Goal: Information Seeking & Learning: Check status

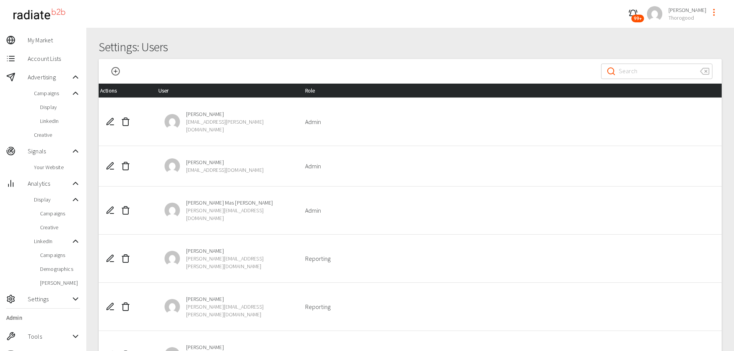
click at [61, 108] on span "Display" at bounding box center [60, 107] width 40 height 8
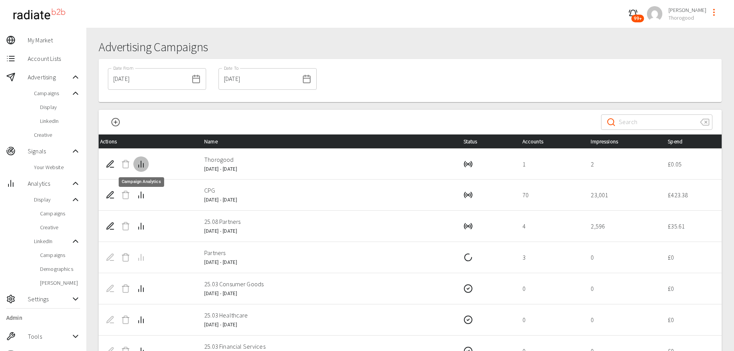
drag, startPoint x: 141, startPoint y: 165, endPoint x: 145, endPoint y: 170, distance: 6.3
click at [145, 170] on button "Campaign Analytics" at bounding box center [140, 163] width 15 height 15
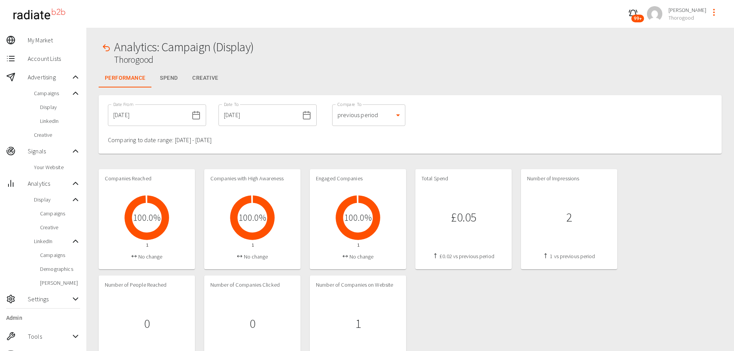
click at [101, 47] on button "button" at bounding box center [106, 47] width 15 height 15
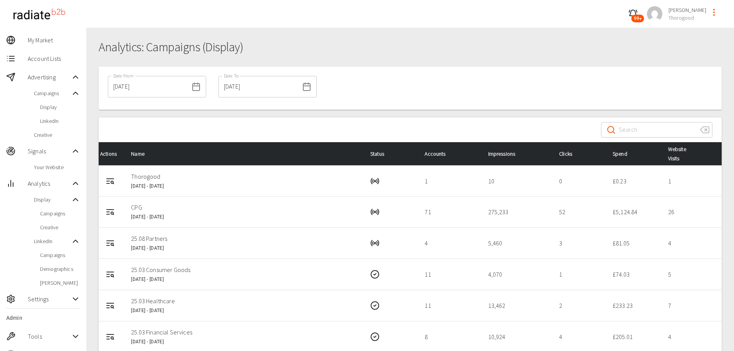
drag, startPoint x: 112, startPoint y: 243, endPoint x: 280, endPoint y: 200, distance: 174.0
click at [280, 200] on td "CPG [DATE] - [DATE]" at bounding box center [244, 211] width 239 height 31
click at [110, 241] on icon "Campaign Report" at bounding box center [110, 241] width 7 height 0
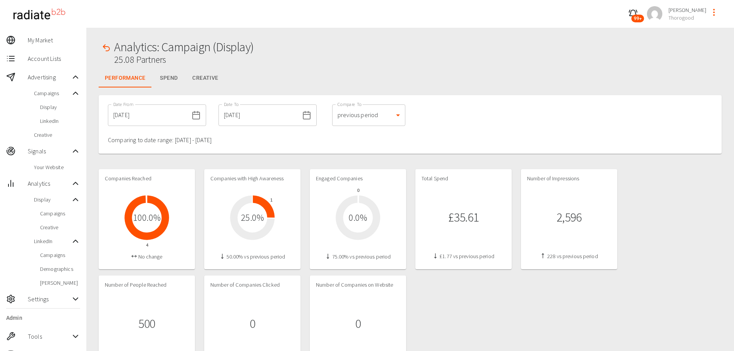
click at [262, 203] on icon at bounding box center [264, 207] width 22 height 22
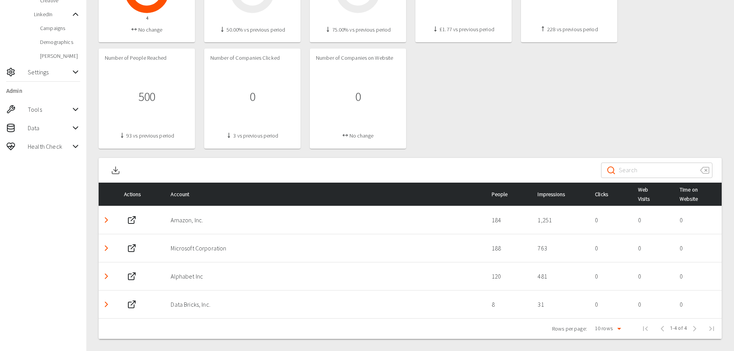
scroll to position [227, 0]
click at [106, 249] on polyline "Detail panel visibility toggle" at bounding box center [106, 247] width 2 height 5
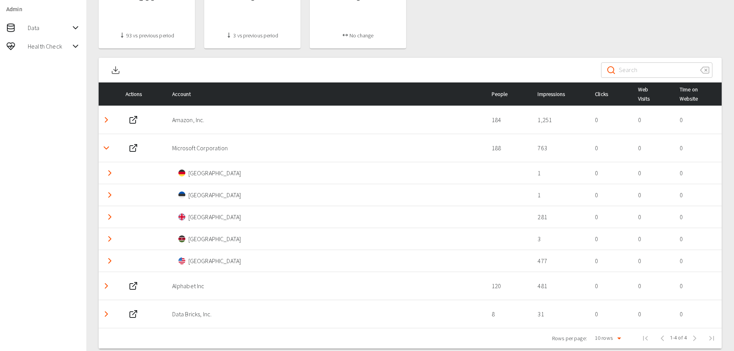
scroll to position [337, 0]
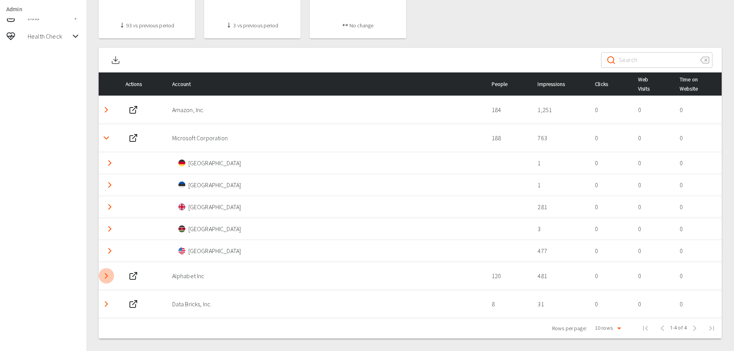
click at [106, 274] on icon "Detail panel visibility toggle" at bounding box center [106, 275] width 9 height 9
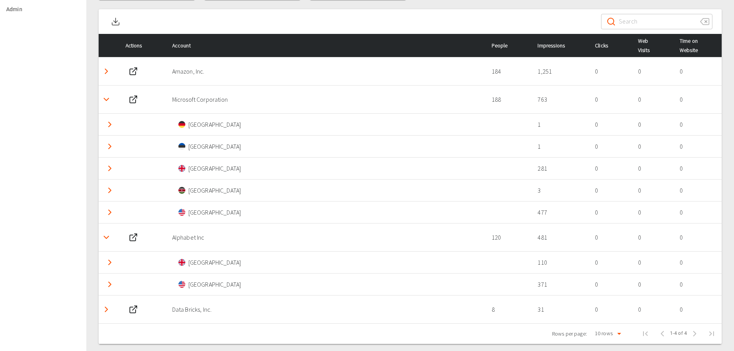
scroll to position [381, 0]
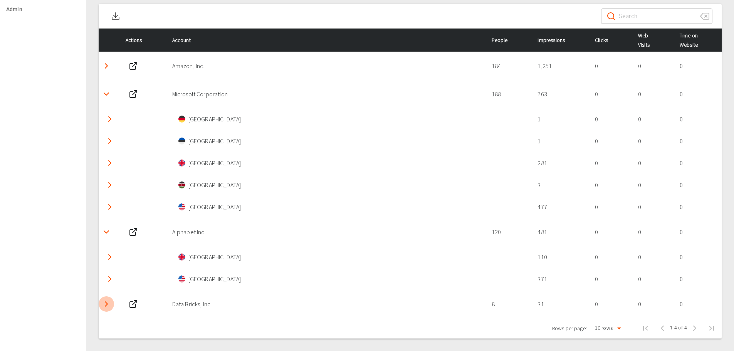
click at [105, 304] on icon "Detail panel visibility toggle" at bounding box center [106, 303] width 9 height 9
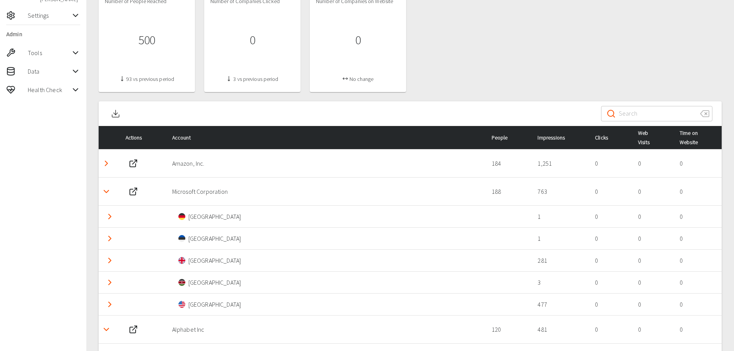
scroll to position [271, 0]
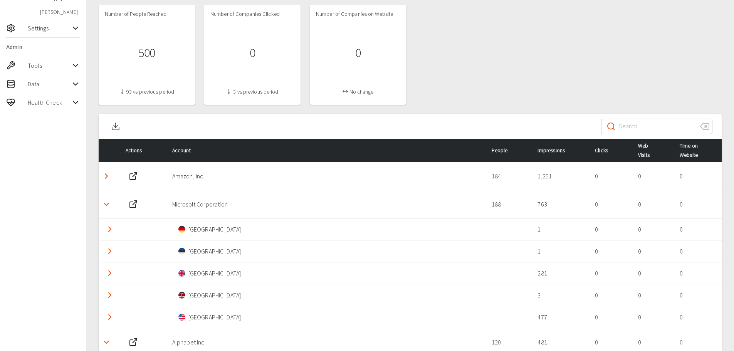
click at [104, 175] on icon "Detail panel visibility toggle" at bounding box center [106, 175] width 9 height 9
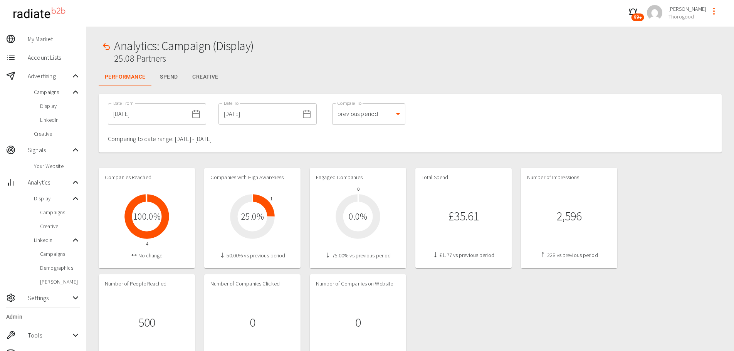
scroll to position [0, 0]
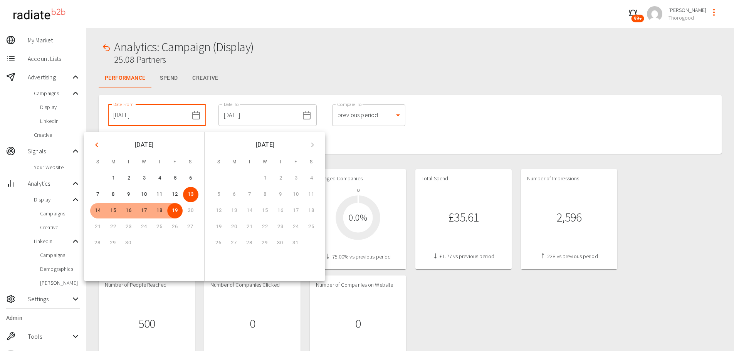
click at [153, 117] on input "[DATE]" at bounding box center [148, 115] width 81 height 22
click at [174, 195] on button "12" at bounding box center [174, 194] width 15 height 15
type input "[DATE]"
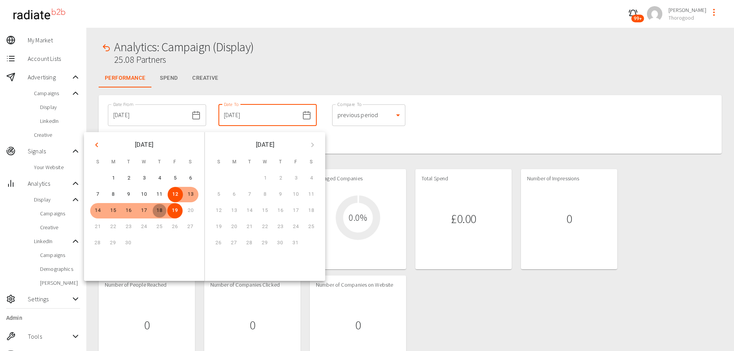
click at [160, 210] on button "18" at bounding box center [159, 210] width 15 height 15
type input "[DATE]"
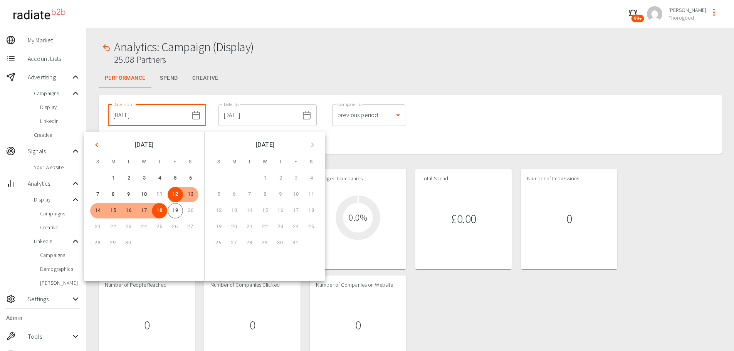
click at [509, 115] on div "Date From [DATE] Date From Date To [DATE] Date To Compare To previous period 1 …" at bounding box center [410, 124] width 623 height 59
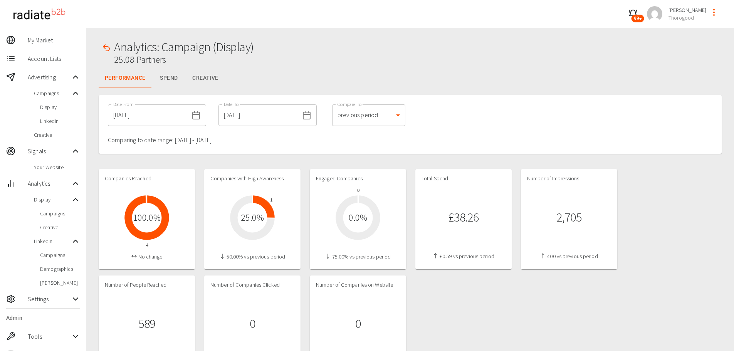
click at [502, 305] on div "Companies Reached 4 100.0 % No change Companies with High Awareness 1 25.0 % 50…" at bounding box center [410, 272] width 623 height 206
click at [475, 94] on div at bounding box center [410, 91] width 623 height 8
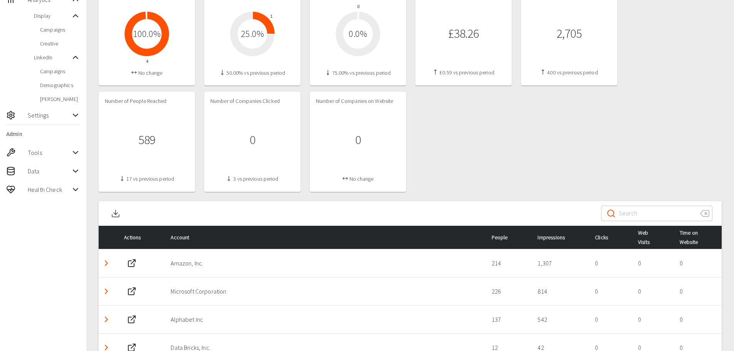
scroll to position [227, 0]
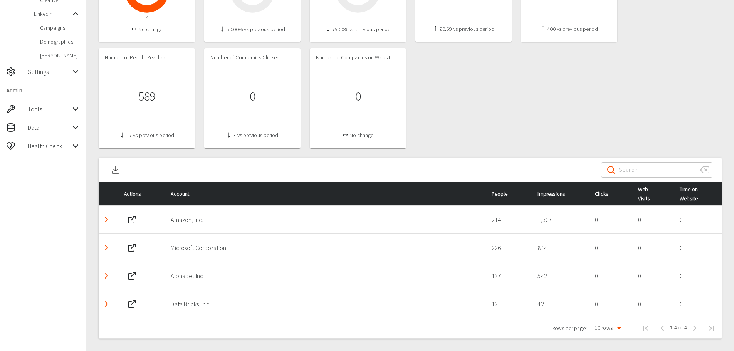
click at [107, 303] on icon "Detail panel visibility toggle" at bounding box center [106, 303] width 9 height 9
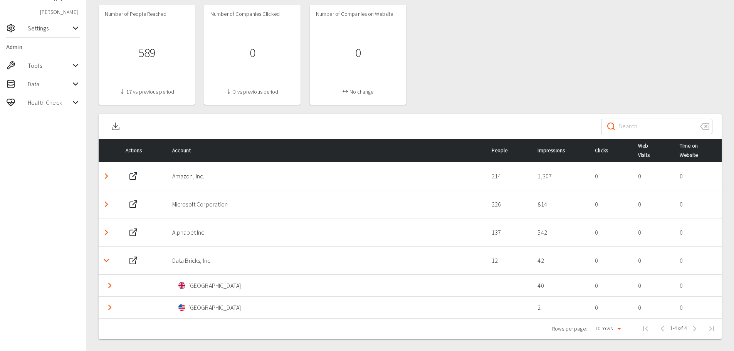
scroll to position [0, 0]
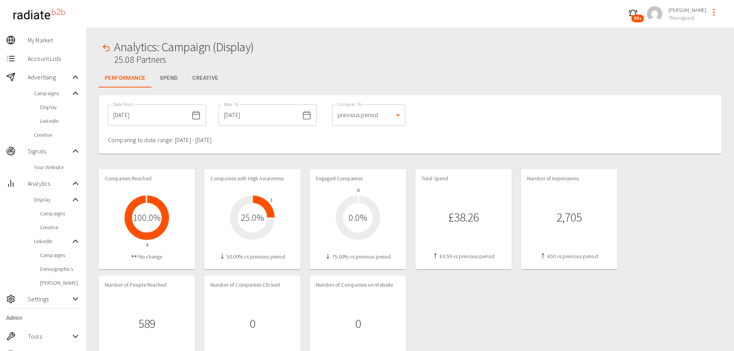
click at [208, 79] on button "Creative" at bounding box center [205, 78] width 38 height 18
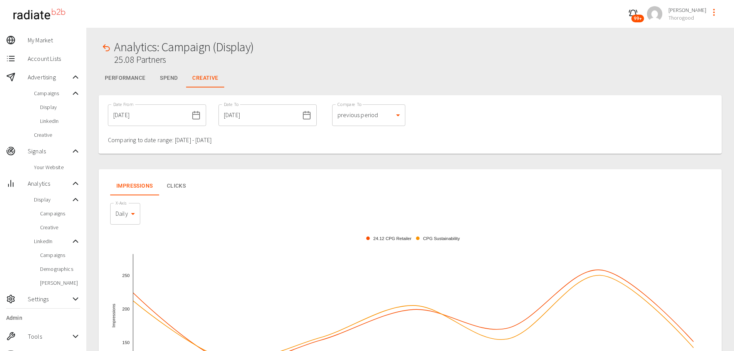
click at [125, 82] on button "Performance" at bounding box center [125, 78] width 53 height 18
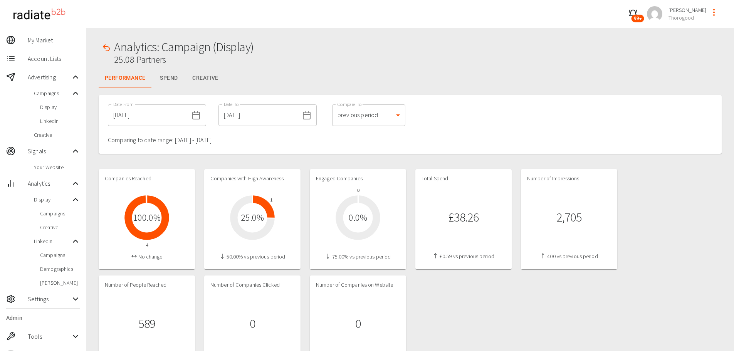
click at [512, 51] on div "Analytics: Campaign (Display) 25.08 Partners" at bounding box center [410, 54] width 623 height 29
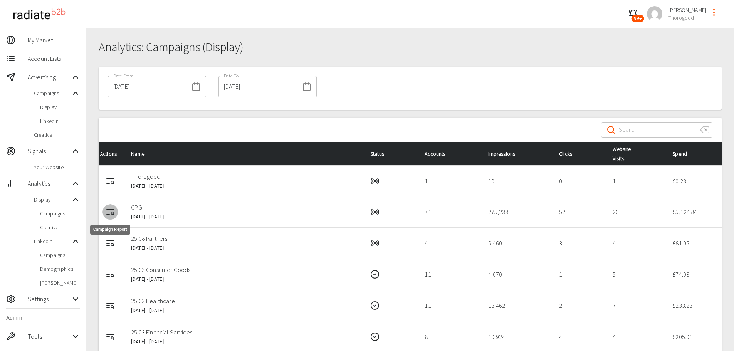
click at [112, 212] on circle "Campaign Report" at bounding box center [112, 213] width 2 height 2
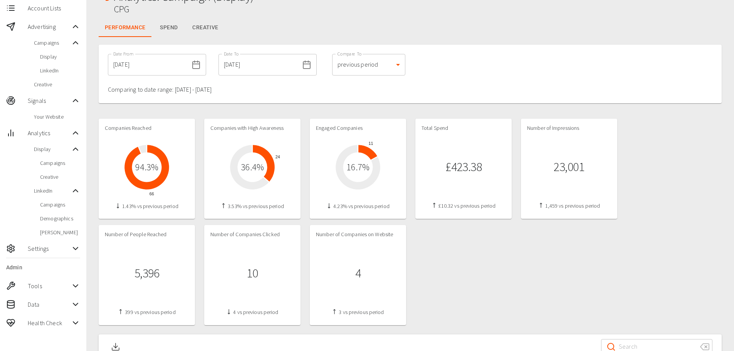
scroll to position [39, 0]
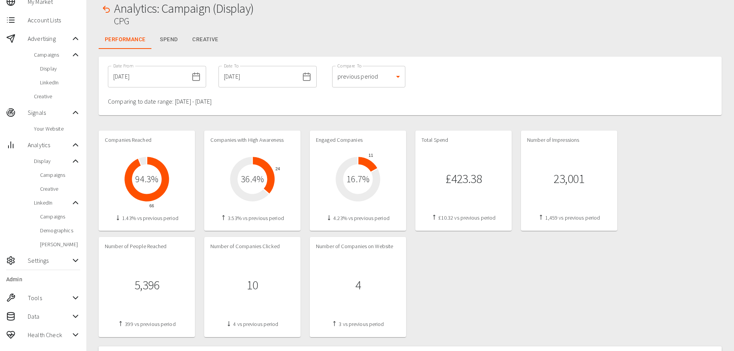
click at [157, 77] on input "[DATE]" at bounding box center [148, 77] width 81 height 22
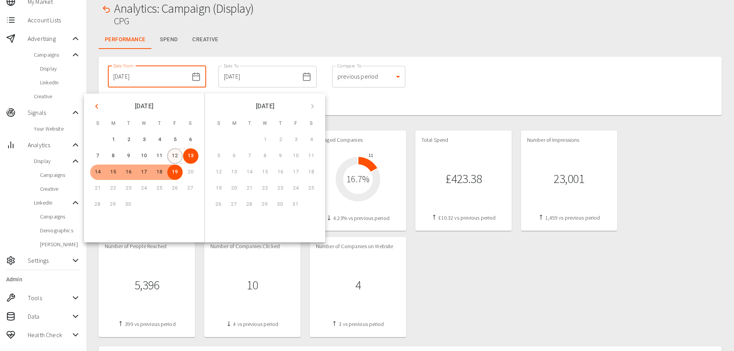
click at [175, 155] on button "12" at bounding box center [174, 155] width 15 height 15
type input "[DATE]"
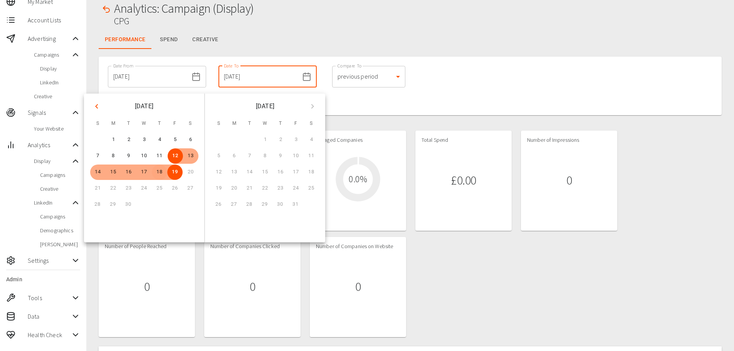
click at [156, 174] on button "18" at bounding box center [159, 172] width 15 height 15
type input "[DATE]"
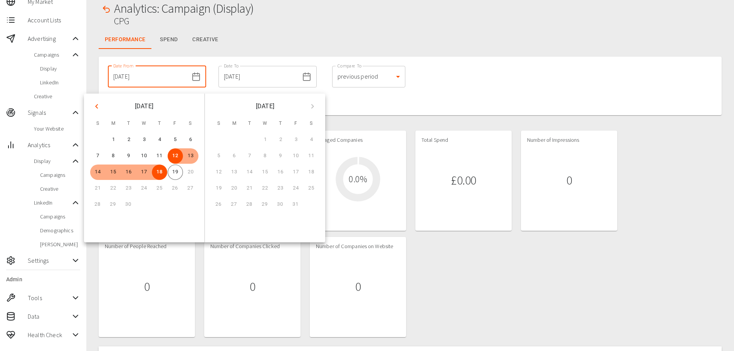
click at [467, 97] on div "Date From [DATE] Date From Date To [DATE] Date To Compare To previous period 1 …" at bounding box center [410, 86] width 623 height 59
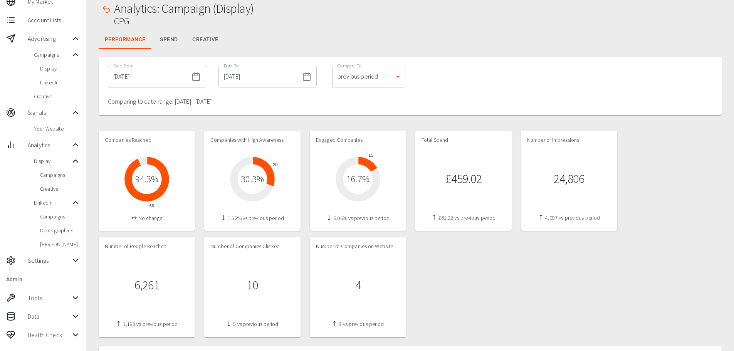
click at [554, 294] on div "Companies Reached 66 94.3 % No change Companies with High Awareness 20 30.3 % 1…" at bounding box center [410, 234] width 623 height 206
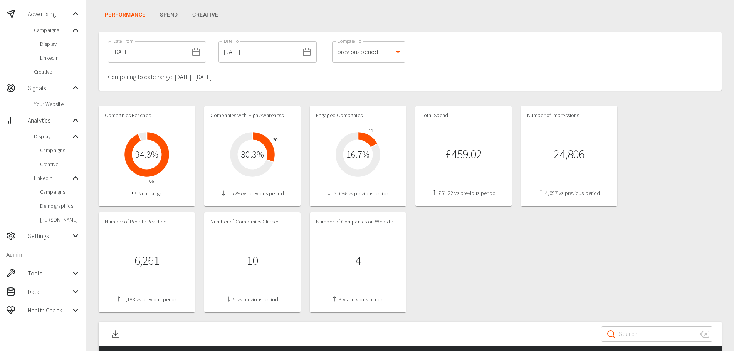
scroll to position [77, 0]
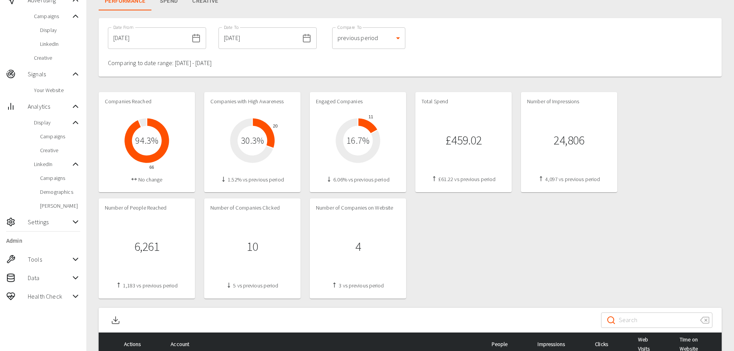
click at [457, 214] on div "Companies Reached 66 94.3 % No change Companies with High Awareness 20 30.3 % 1…" at bounding box center [410, 195] width 623 height 206
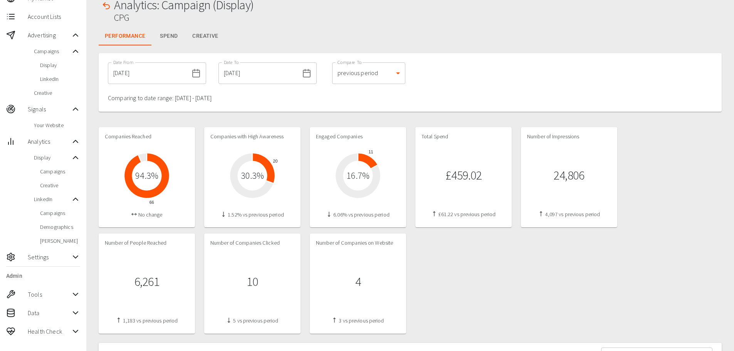
scroll to position [0, 0]
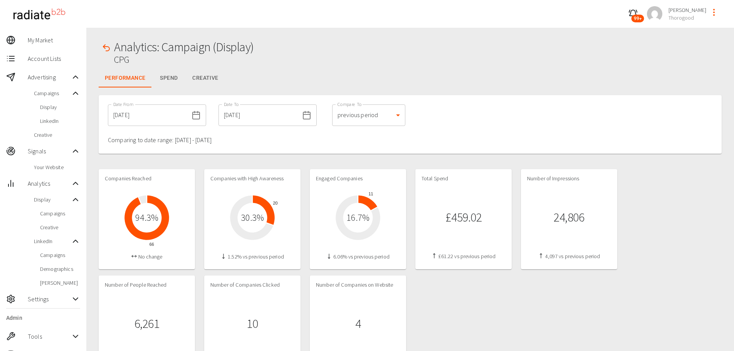
click at [169, 83] on button "Spend" at bounding box center [168, 78] width 35 height 18
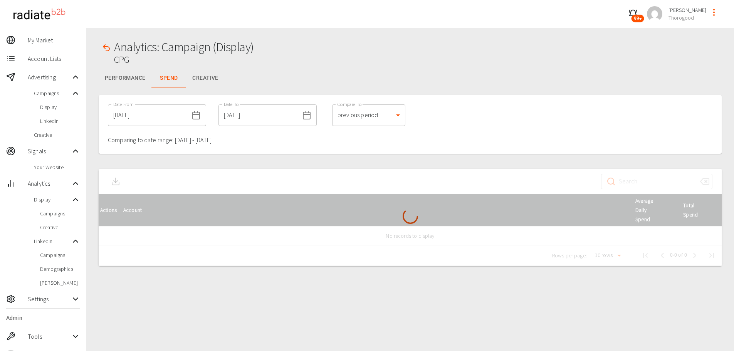
click at [205, 81] on button "Creative" at bounding box center [205, 78] width 38 height 18
